Goal: Task Accomplishment & Management: Manage account settings

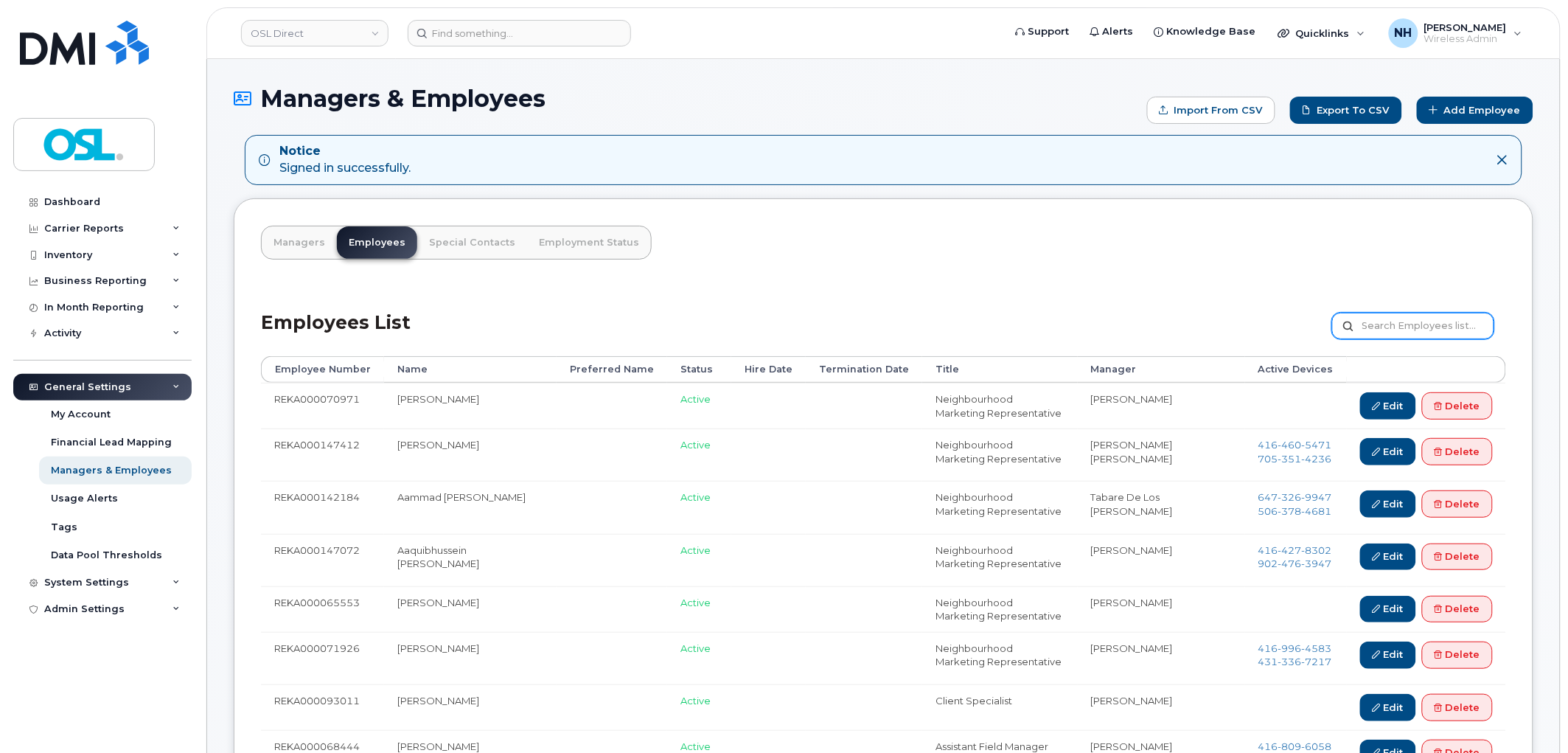
click at [1439, 313] on input "text" at bounding box center [1413, 326] width 162 height 27
click at [1434, 326] on input "text" at bounding box center [1413, 326] width 162 height 27
paste input "REKA000072004"
type input "REKA000072004"
click at [1460, 335] on input "REKA000072004" at bounding box center [1413, 326] width 162 height 27
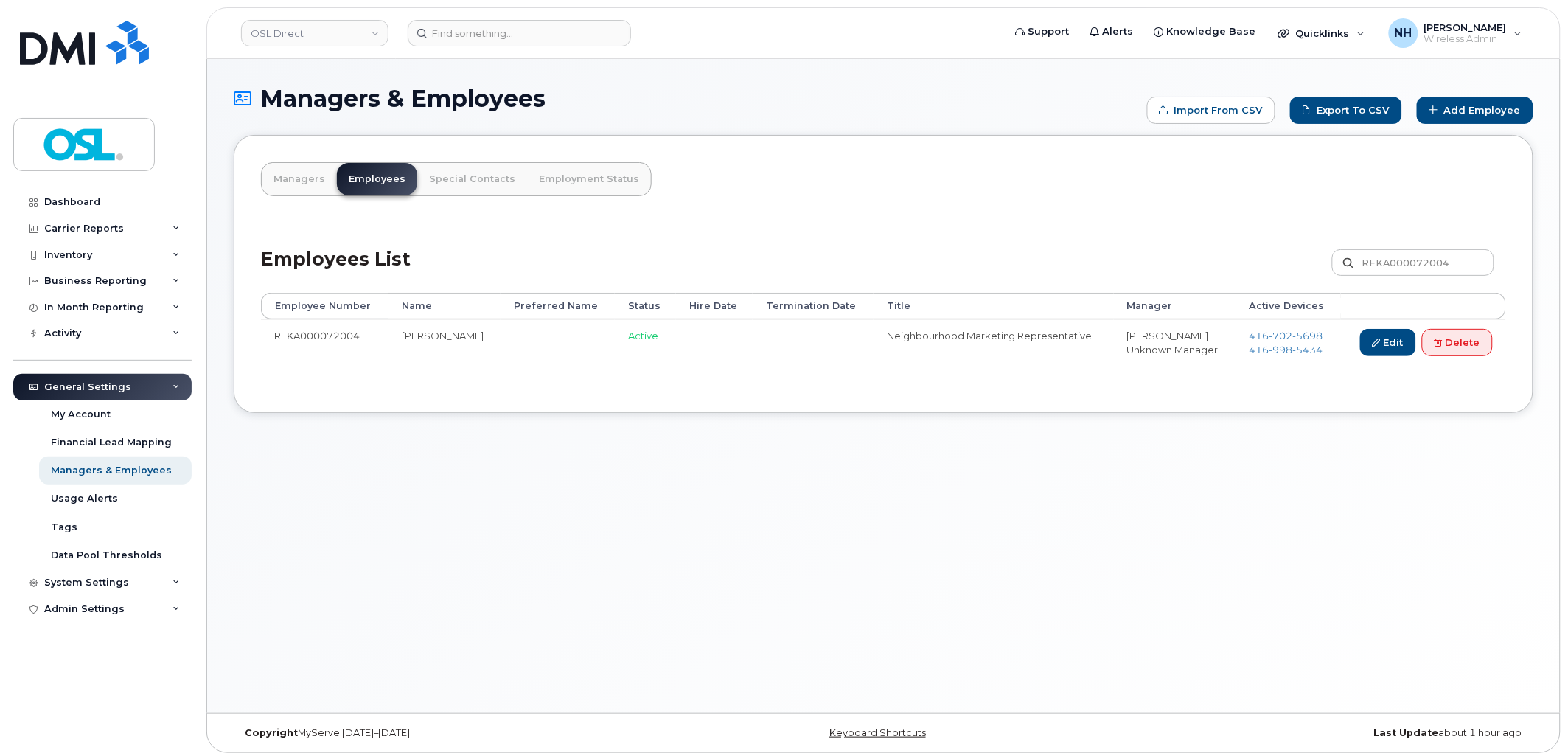
drag, startPoint x: 547, startPoint y: 487, endPoint x: 946, endPoint y: 341, distance: 424.9
click at [547, 488] on div "Managers & Employees Import from CSV Export to CSV Add Employee Managers Employ…" at bounding box center [883, 386] width 1352 height 654
click at [1366, 340] on link "Edit" at bounding box center [1388, 343] width 56 height 27
drag, startPoint x: 1366, startPoint y: 340, endPoint x: 1321, endPoint y: 344, distance: 45.2
click at [1366, 340] on link "Edit" at bounding box center [1388, 343] width 56 height 27
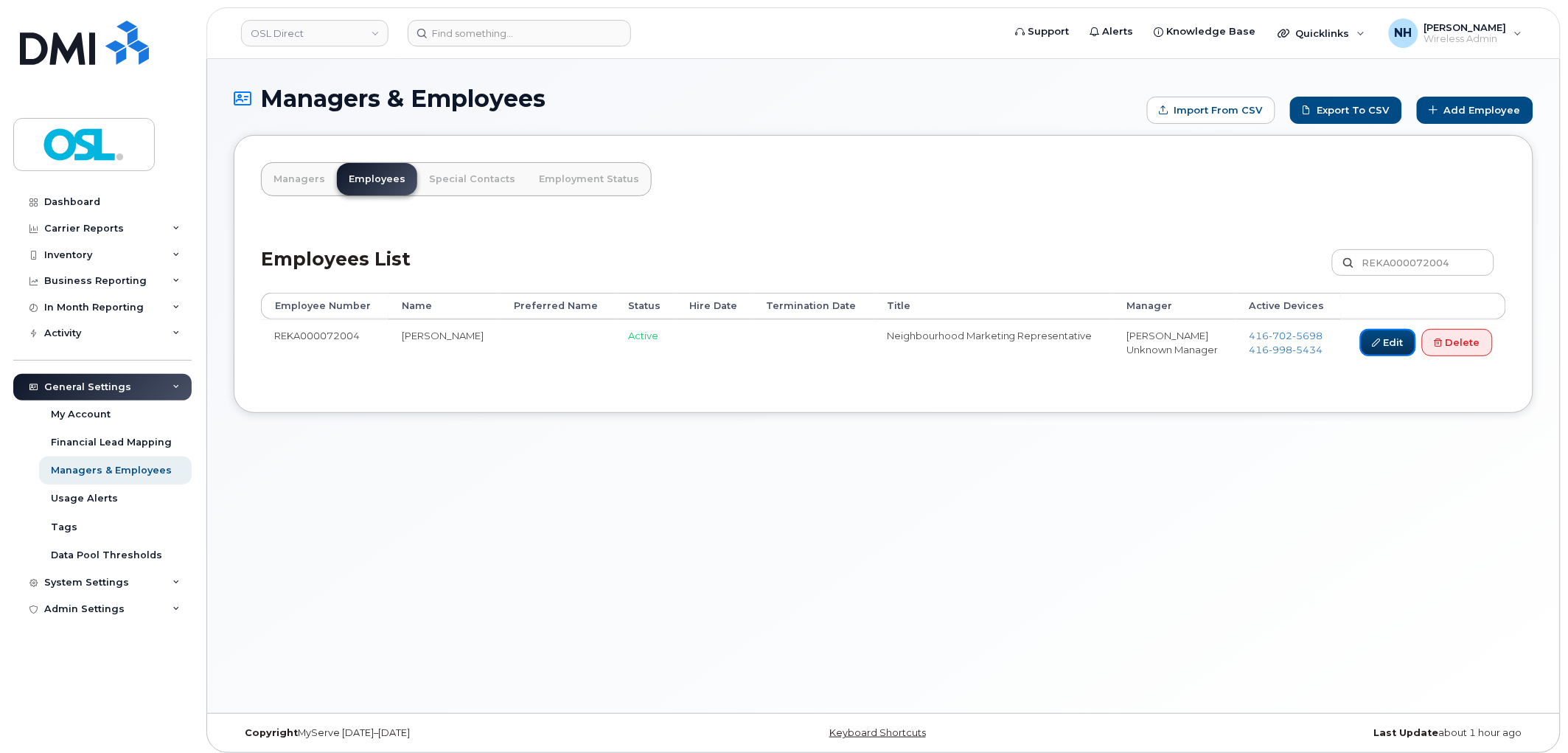
click at [1366, 341] on link "Edit" at bounding box center [1388, 343] width 56 height 27
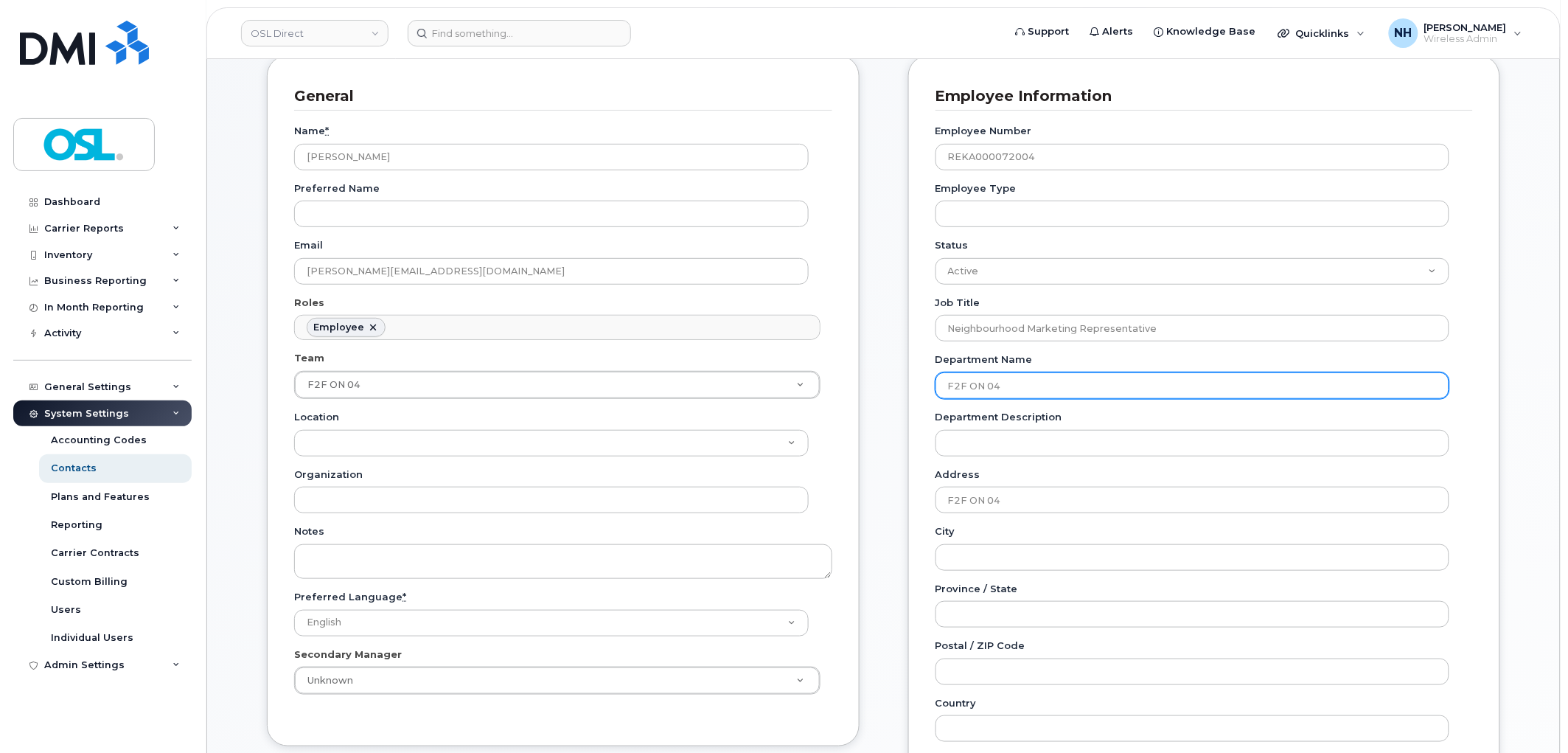
scroll to position [164, 0]
click at [1080, 372] on input "F2F ON 04" at bounding box center [1193, 385] width 514 height 27
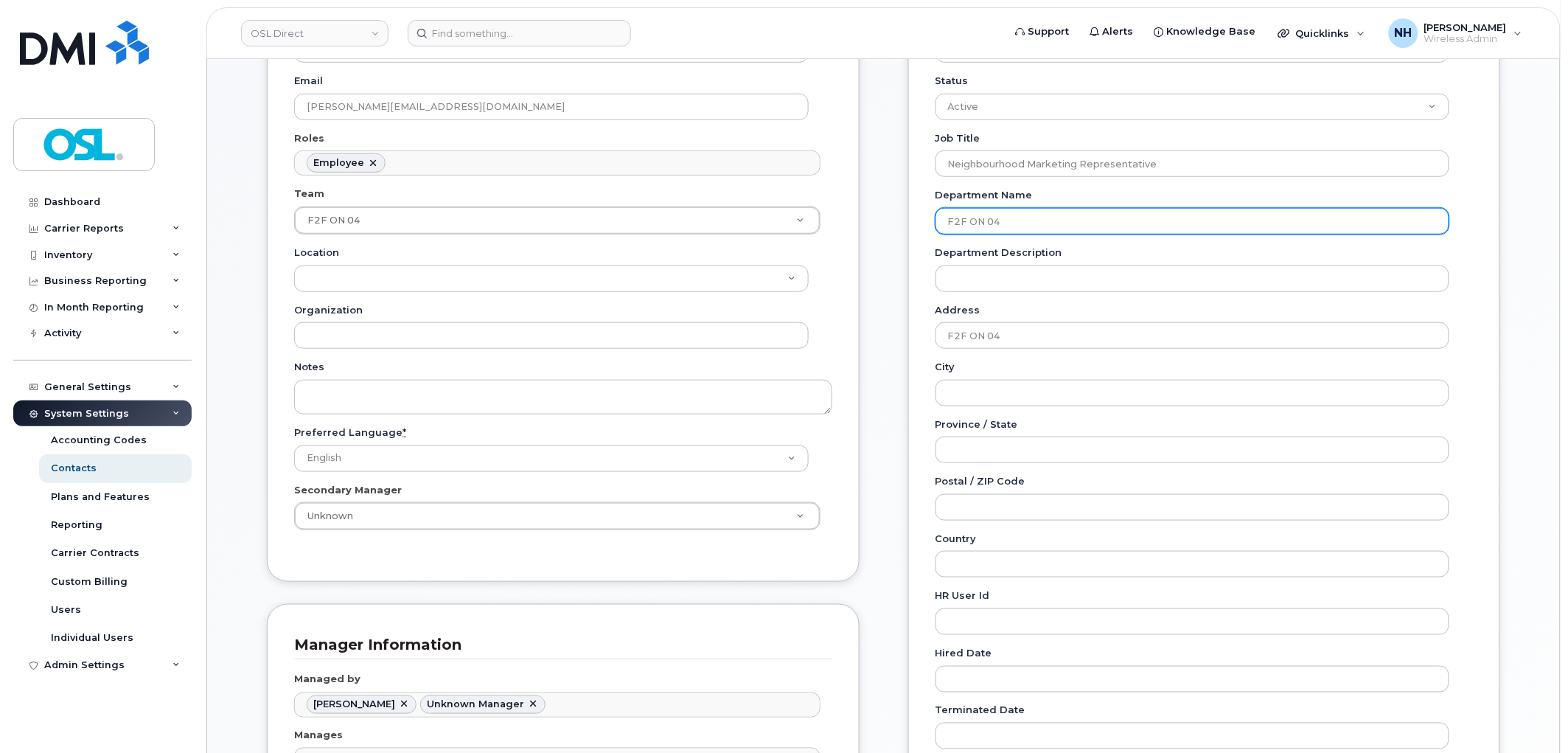
scroll to position [410, 0]
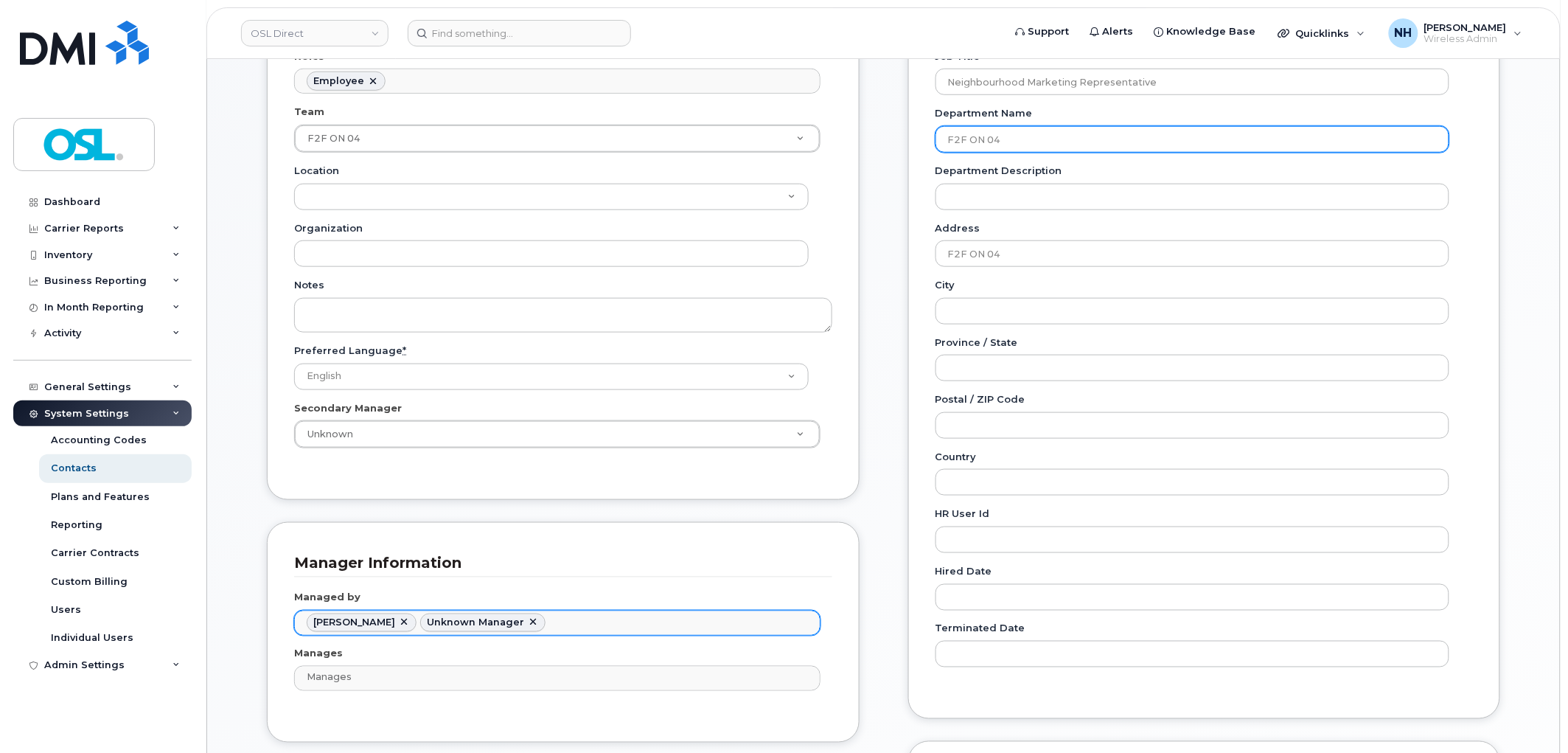
click at [527, 624] on link at bounding box center [533, 623] width 12 height 12
type input "1527370"
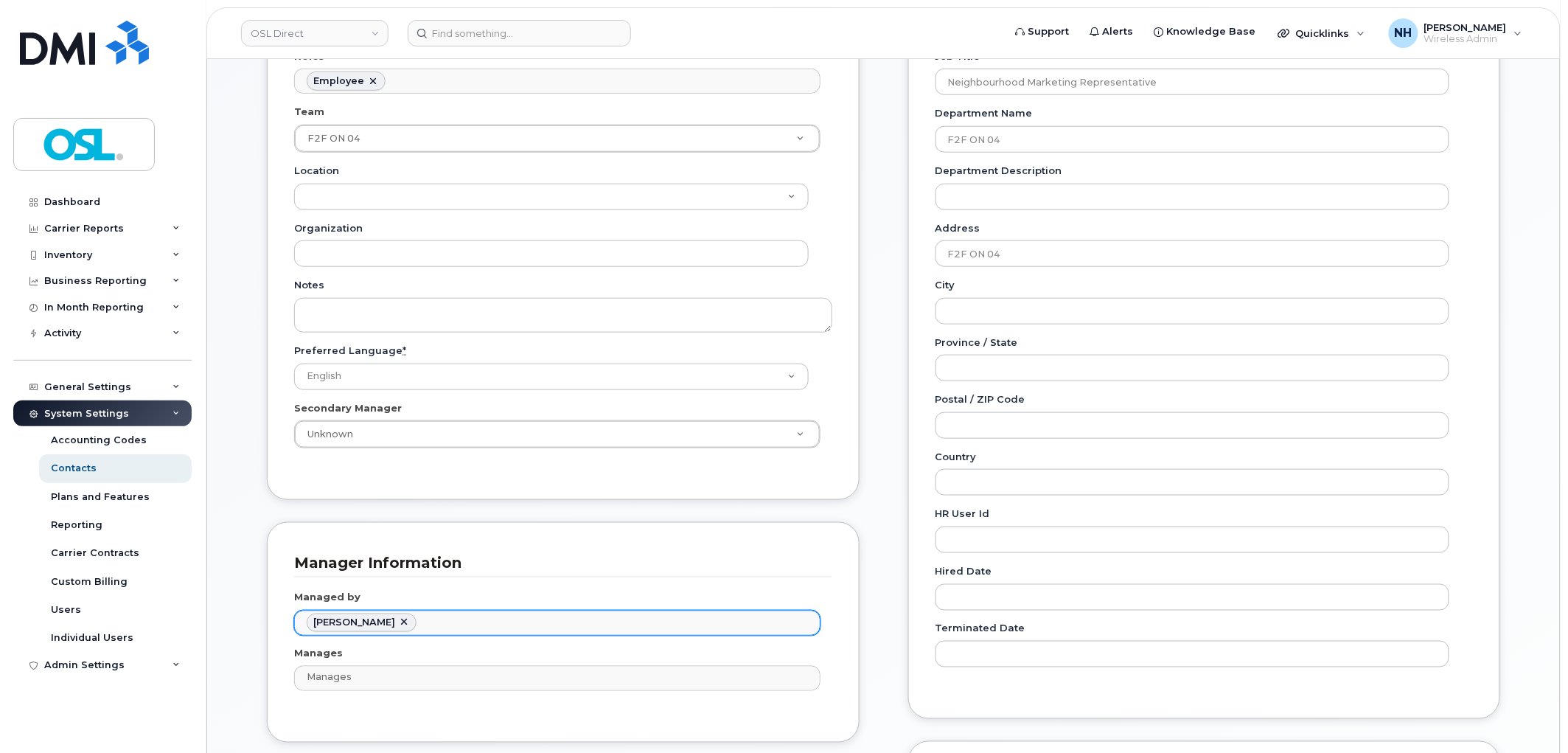
drag, startPoint x: 155, startPoint y: 1, endPoint x: 195, endPoint y: 2, distance: 40.0
click at [195, 2] on div "Dashboard Carrier Reports Monthly Billing Data Daily Data Pooling Data Behavior…" at bounding box center [99, 376] width 199 height 753
click at [398, 624] on link at bounding box center [404, 623] width 12 height 12
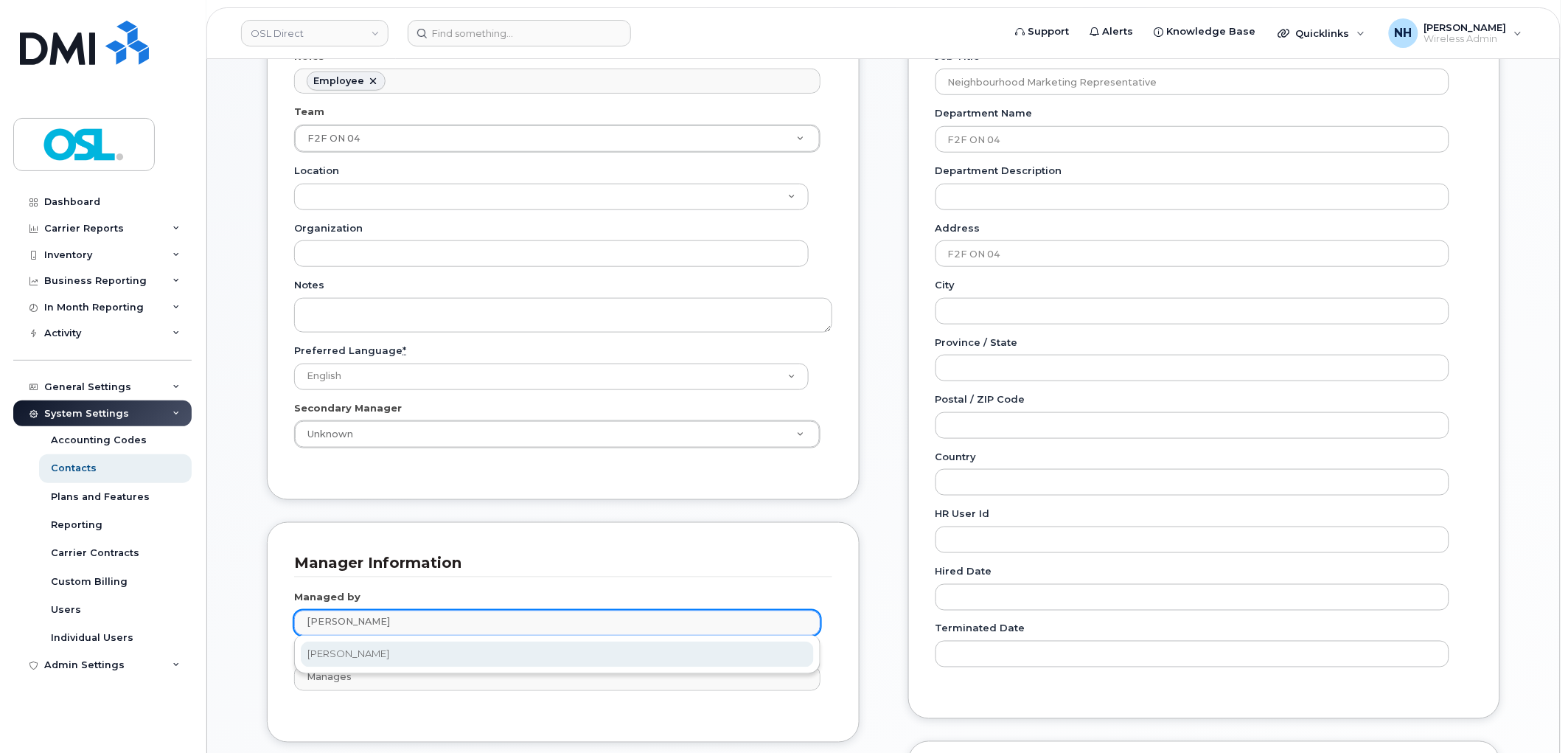
type input "babandeep"
type input "1526239"
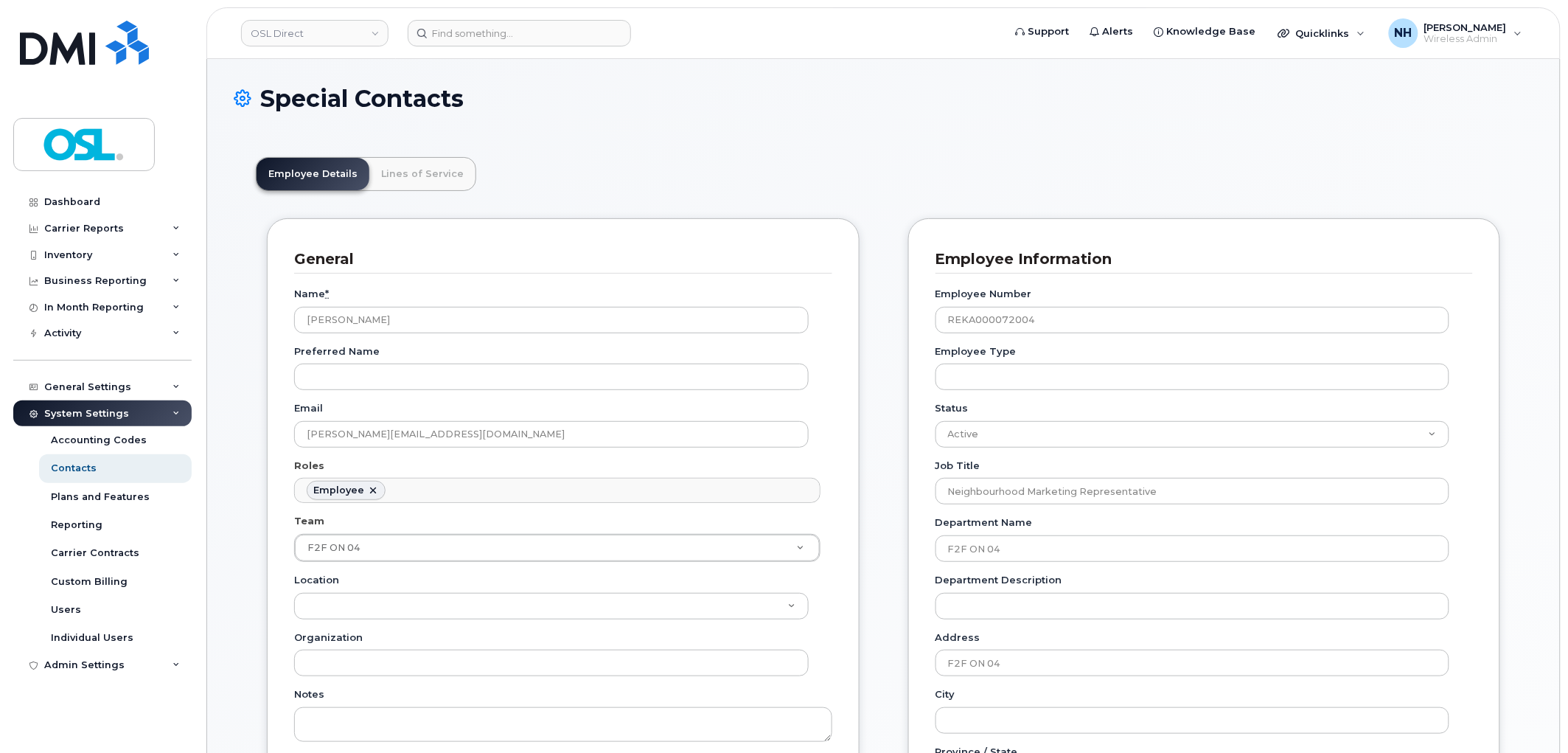
scroll to position [1107, 0]
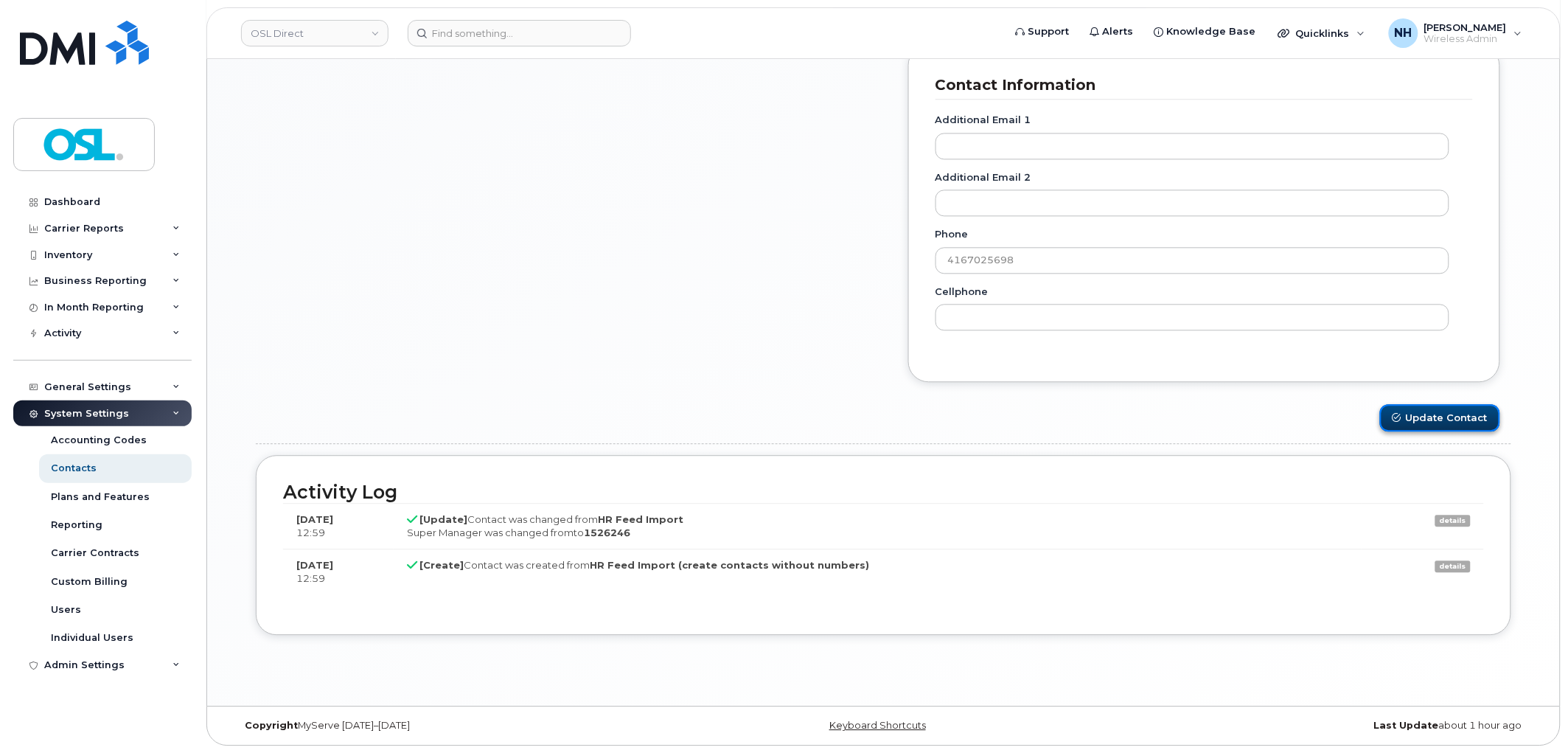
click at [1495, 413] on button "Update Contact" at bounding box center [1440, 418] width 120 height 27
